Goal: Information Seeking & Learning: Find specific fact

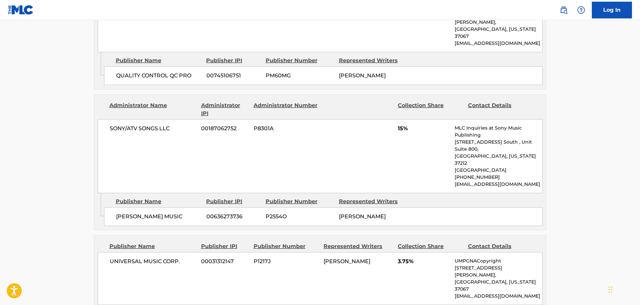
scroll to position [788, 0]
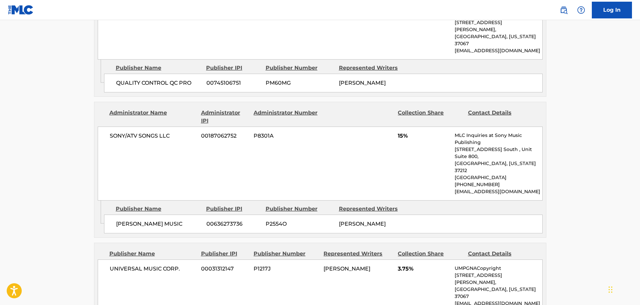
click at [368, 126] on div "SONY/ATV SONGS LLC 00187062752 P8301A 15% MLC Inquiries at Sony Music Publishin…" at bounding box center [320, 163] width 445 height 74
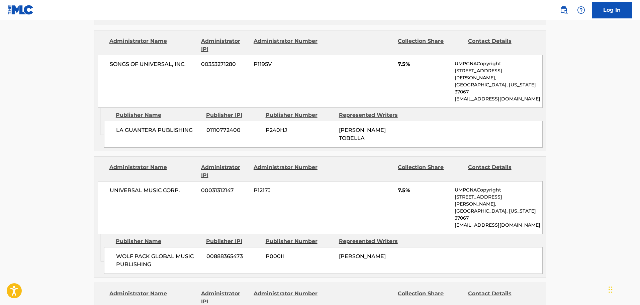
scroll to position [487, 0]
click at [283, 112] on div "Publisher Number" at bounding box center [299, 116] width 68 height 8
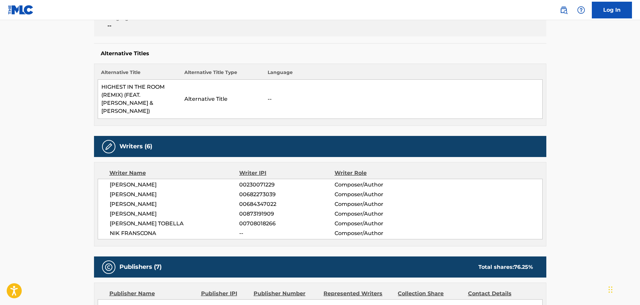
scroll to position [186, 0]
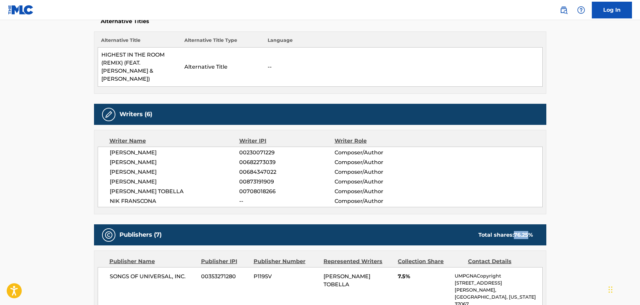
drag, startPoint x: 527, startPoint y: 225, endPoint x: 560, endPoint y: 227, distance: 32.5
click at [519, 231] on span "76.25 %" at bounding box center [523, 234] width 19 height 6
click at [519, 231] on div "Total shares: 76.25 %" at bounding box center [505, 235] width 54 height 8
drag, startPoint x: 527, startPoint y: 225, endPoint x: 514, endPoint y: 225, distance: 13.4
click at [514, 231] on span "76.25 %" at bounding box center [523, 234] width 19 height 6
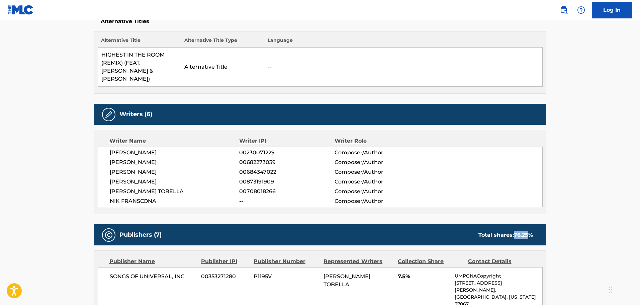
click at [526, 231] on span "76.25 %" at bounding box center [523, 234] width 19 height 6
drag, startPoint x: 526, startPoint y: 227, endPoint x: 512, endPoint y: 226, distance: 14.7
click at [512, 231] on div "Total shares: 76.25 %" at bounding box center [505, 235] width 54 height 8
click at [513, 231] on div "Total shares: 76.25 %" at bounding box center [505, 235] width 54 height 8
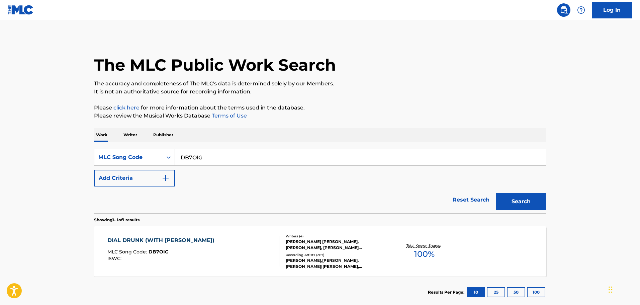
drag, startPoint x: 165, startPoint y: 152, endPoint x: 88, endPoint y: 144, distance: 77.3
click at [89, 144] on div "The MLC Public Work Search The accuracy and completeness of The MLC's data is d…" at bounding box center [320, 172] width 468 height 271
paste input "USSM11905866"
click at [511, 194] on button "Search" at bounding box center [521, 201] width 50 height 17
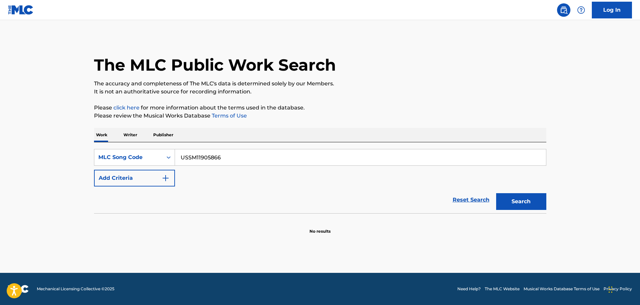
drag, startPoint x: 240, startPoint y: 157, endPoint x: 96, endPoint y: 137, distance: 145.8
click at [97, 137] on div "Work Writer Publisher SearchWithCriteriacdbbdd29-4cc7-4392-a666-e939c4f2d19a ML…" at bounding box center [320, 181] width 452 height 106
paste input "HA4HMG"
type input "HA4HMG"
click at [532, 204] on button "Search" at bounding box center [521, 201] width 50 height 17
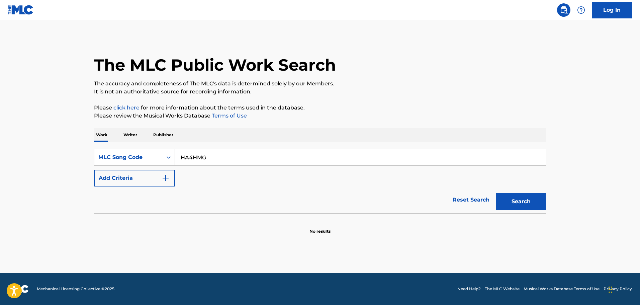
click at [527, 204] on button "Search" at bounding box center [521, 201] width 50 height 17
click at [526, 204] on button "Search" at bounding box center [521, 201] width 50 height 17
click at [354, 167] on div "SearchWithCriteriacdbbdd29-4cc7-4392-a666-e939c4f2d19a MLC Song Code HA4HMG Add…" at bounding box center [320, 167] width 452 height 37
click at [311, 160] on input "HA4HMG" at bounding box center [360, 157] width 371 height 16
click at [441, 62] on div "The MLC Public Work Search" at bounding box center [320, 61] width 452 height 49
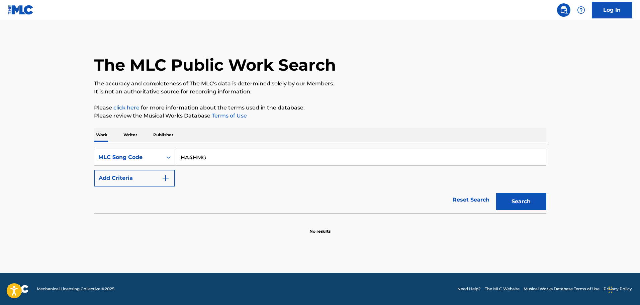
drag, startPoint x: 223, startPoint y: 160, endPoint x: 85, endPoint y: 143, distance: 139.5
click at [67, 141] on main "The MLC Public Work Search The accuracy and completeness of The MLC's data is d…" at bounding box center [320, 146] width 640 height 252
paste input "Search Form"
click at [200, 160] on input "Search Form" at bounding box center [360, 157] width 371 height 16
paste input "DB7OIG"
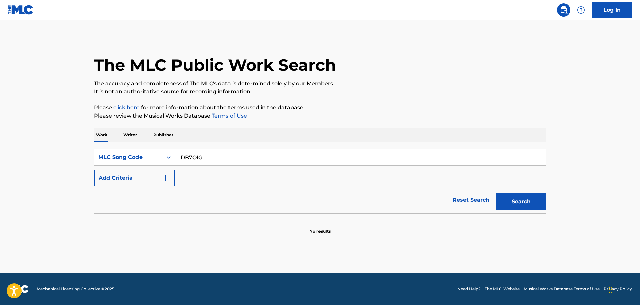
type input "DB7OIG"
click at [511, 199] on button "Search" at bounding box center [521, 201] width 50 height 17
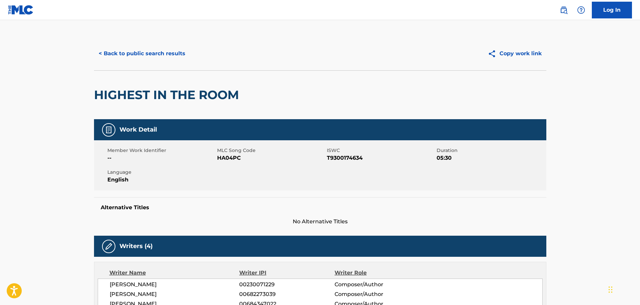
click at [235, 158] on span "HA04PC" at bounding box center [271, 158] width 108 height 8
copy span "HA04PC"
